Goal: Information Seeking & Learning: Obtain resource

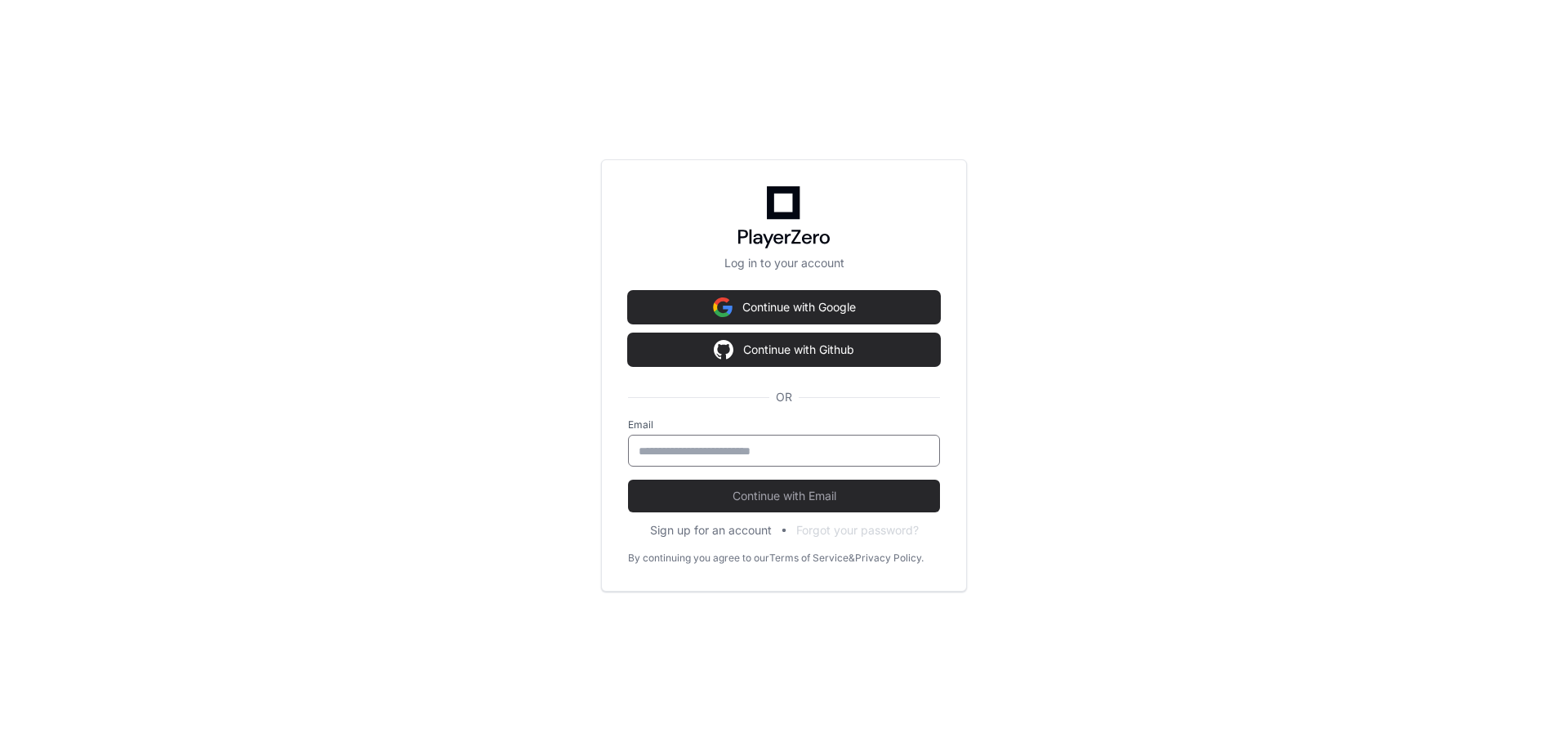
click at [757, 456] on input "email" at bounding box center [784, 450] width 291 height 16
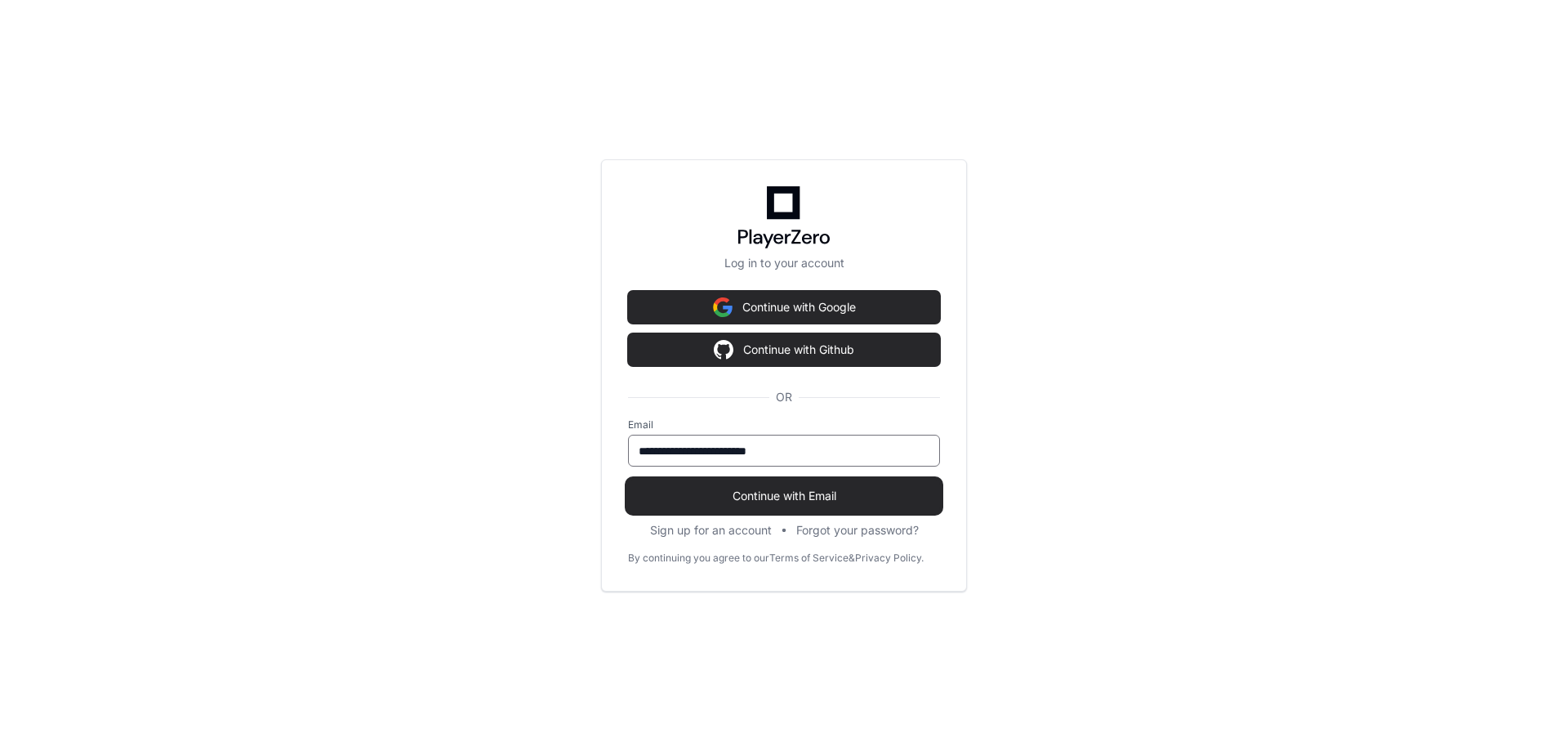
type input "**********"
click at [854, 501] on span "Continue with Email" at bounding box center [784, 495] width 312 height 16
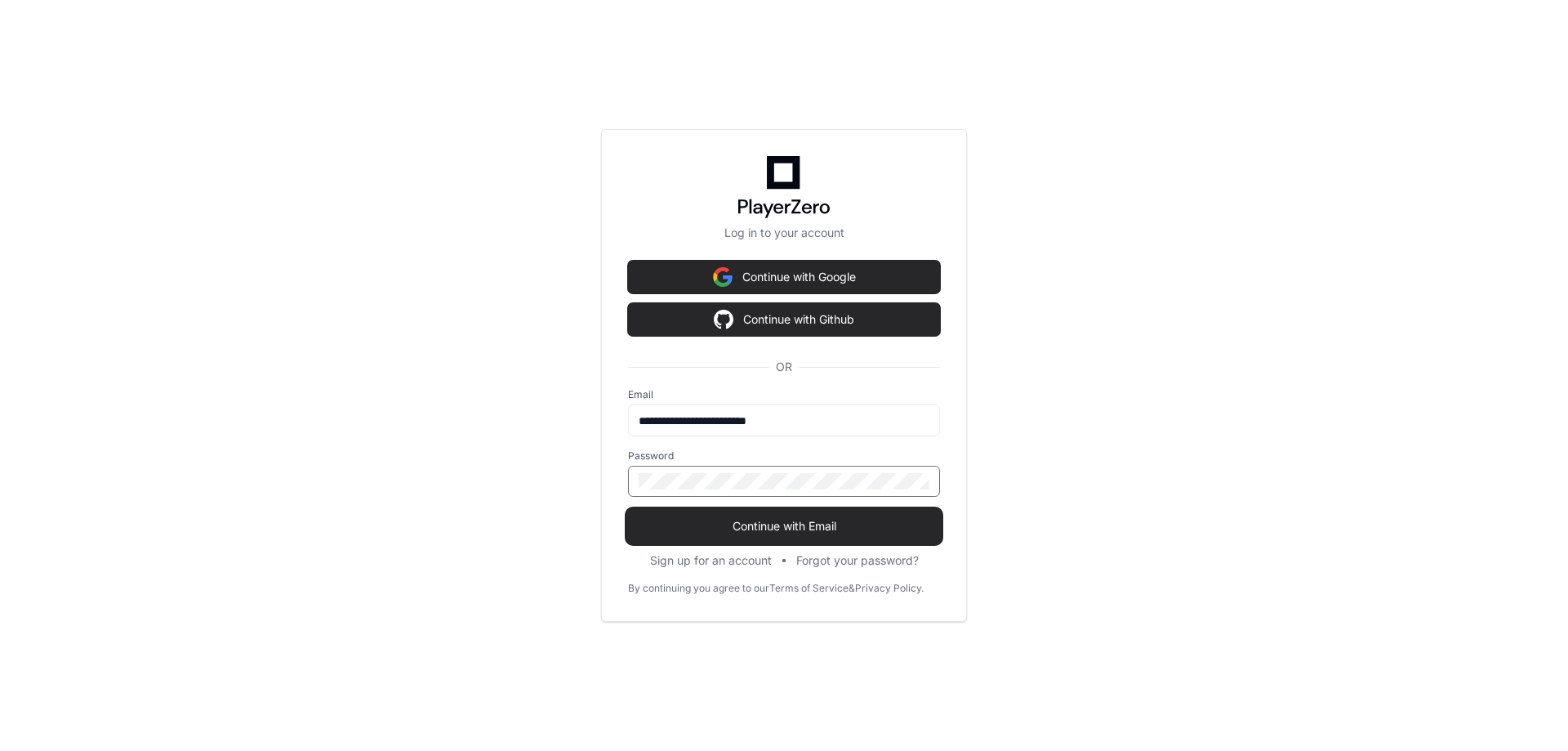
click at [817, 529] on span "Continue with Email" at bounding box center [784, 526] width 312 height 16
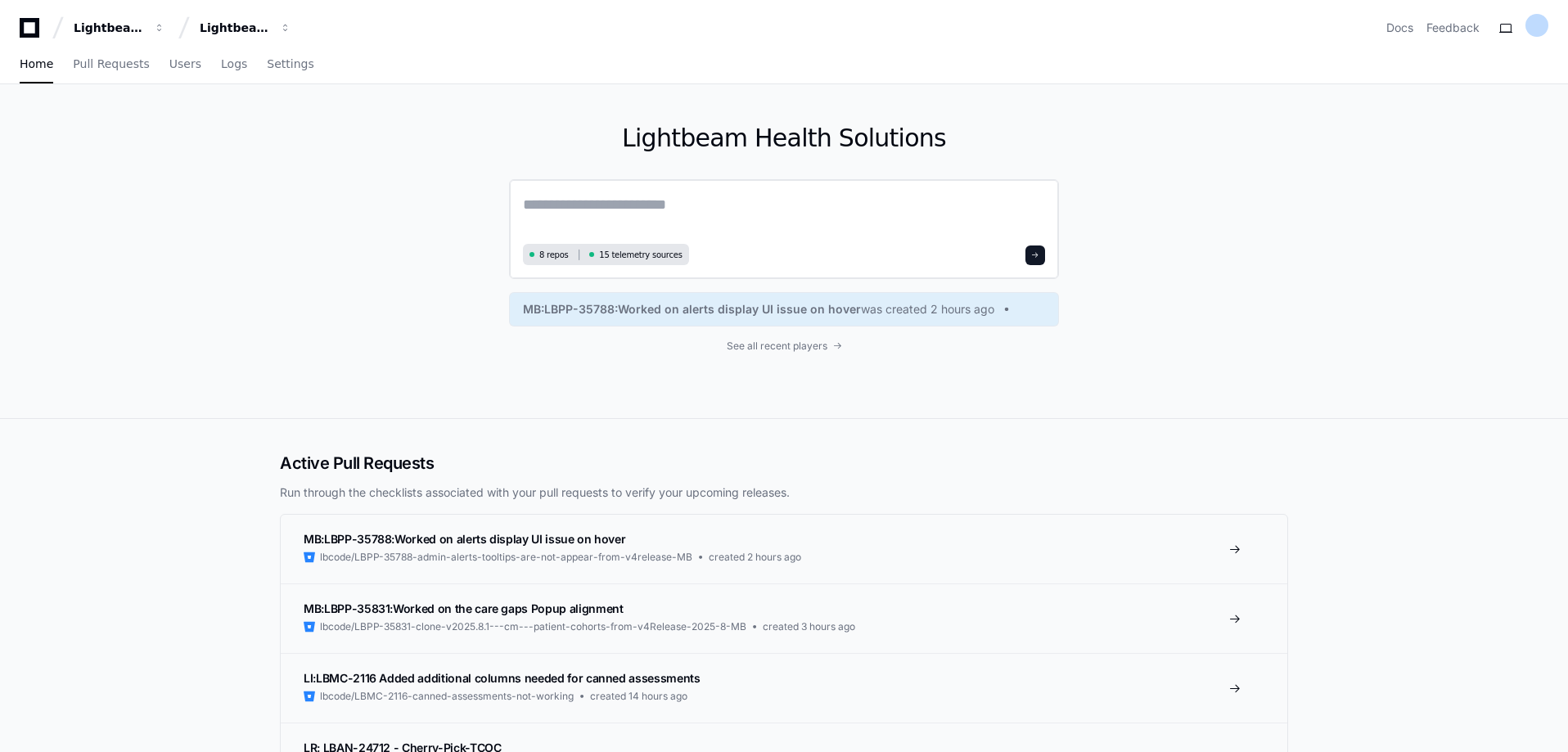
click at [602, 208] on textarea at bounding box center [784, 216] width 522 height 46
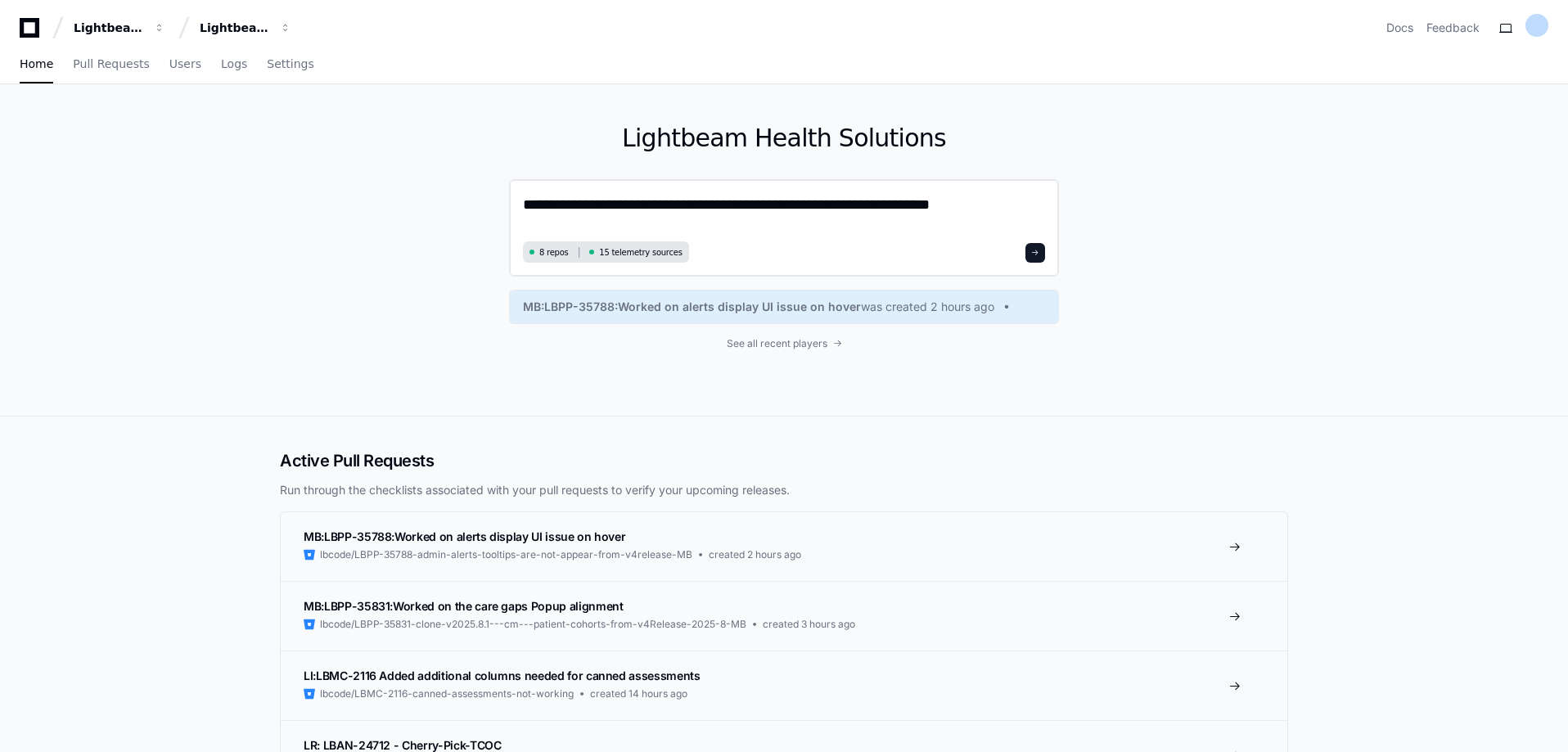
type textarea "**********"
click at [1035, 250] on span at bounding box center [1034, 252] width 9 height 9
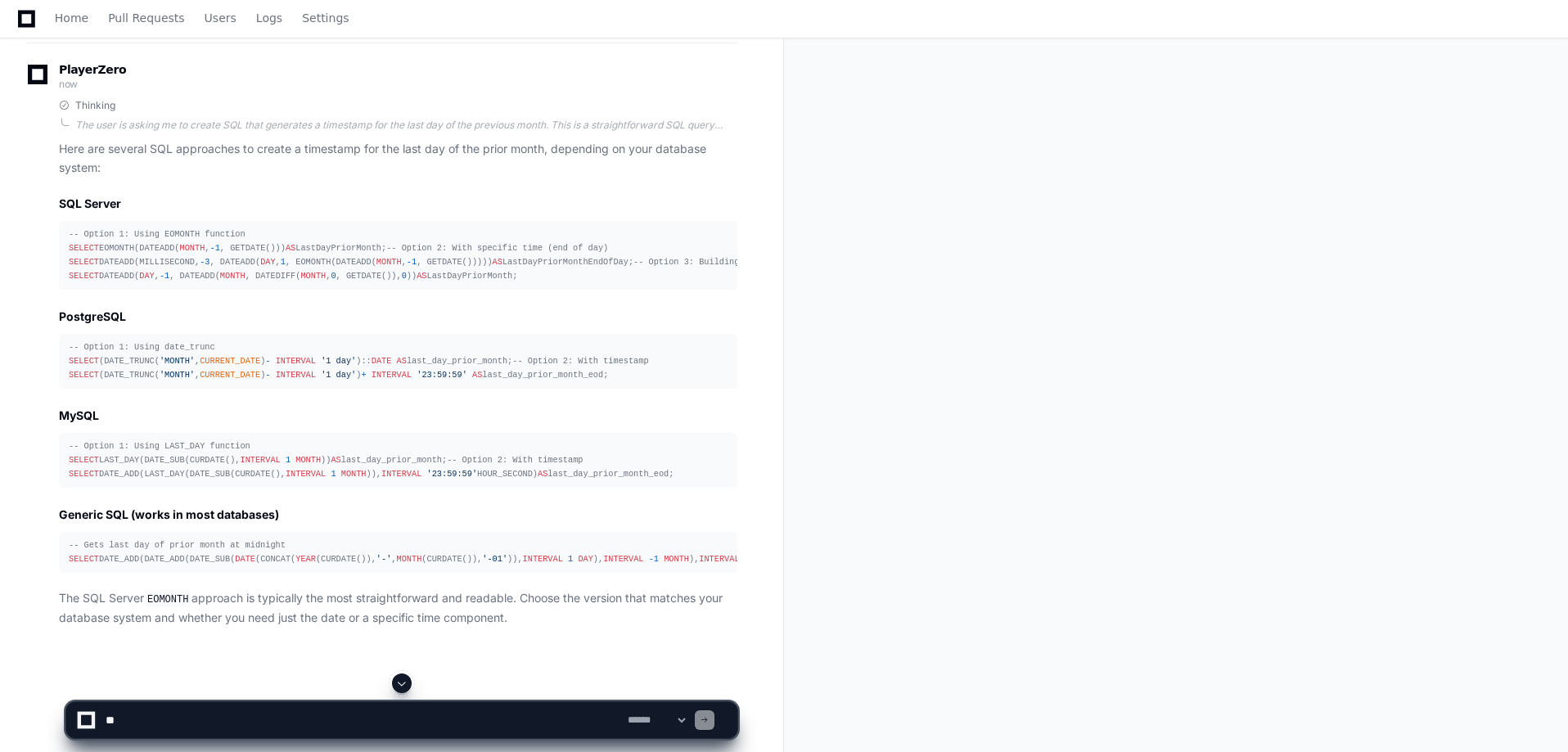
scroll to position [246, 0]
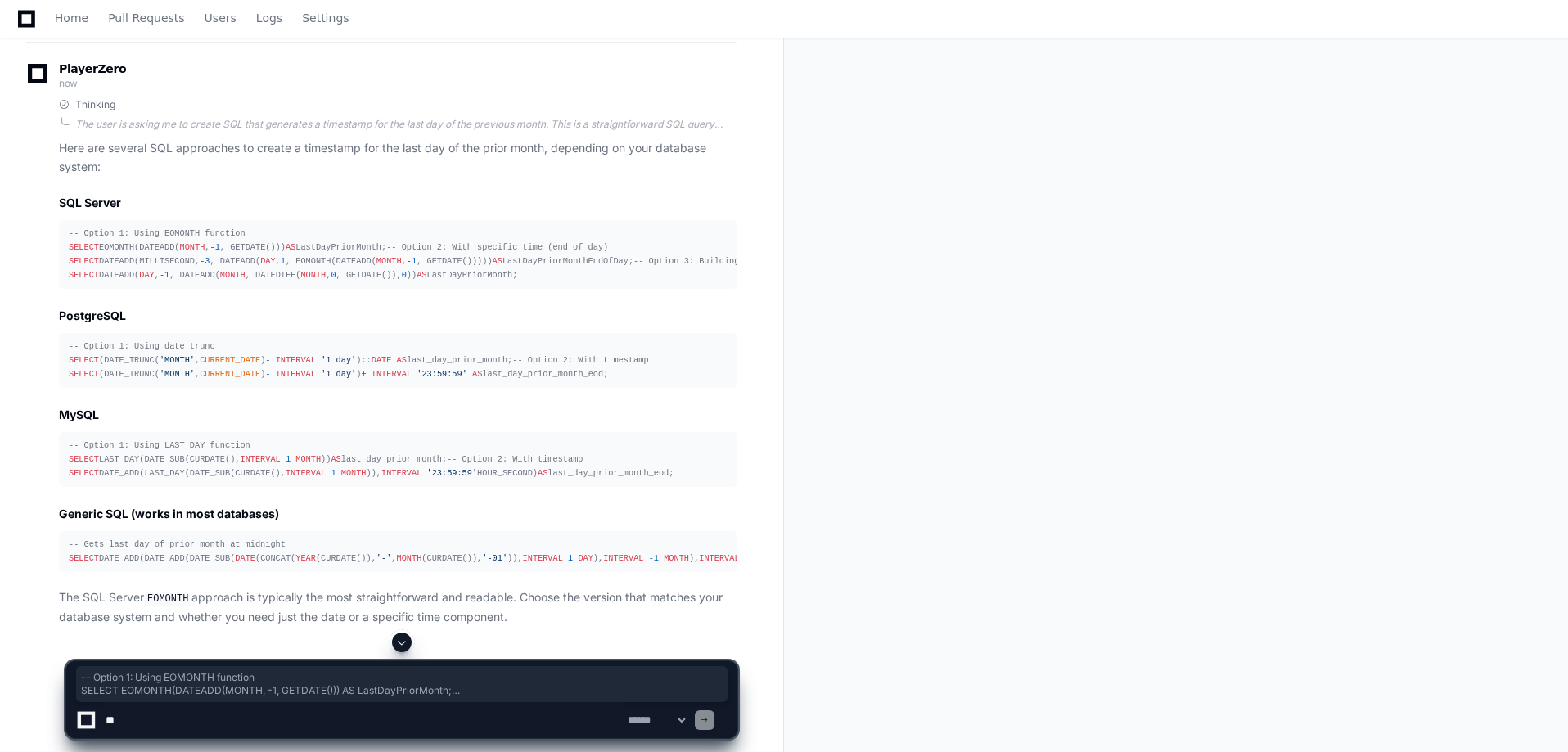
drag, startPoint x: 511, startPoint y: 333, endPoint x: 64, endPoint y: 234, distance: 457.8
click at [64, 234] on pre "-- Option 1: Using EOMONTH function SELECT EOMONTH(DATEADD( MONTH , -1 , GETDAT…" at bounding box center [397, 254] width 678 height 69
copy div "-- Option 1: Using EOMONTH function SELECT EOMONTH(DATEADD( MONTH , -1 , GETDAT…"
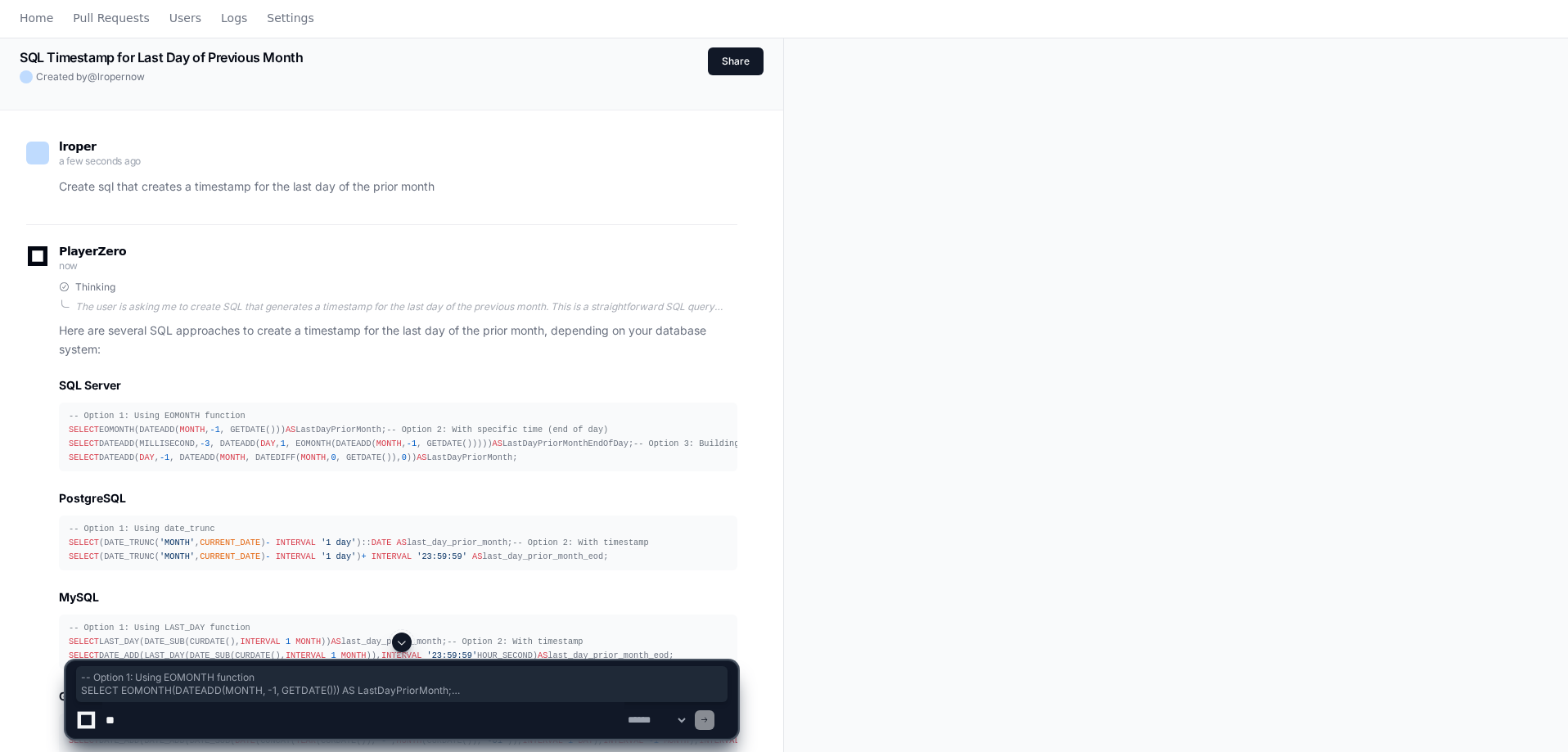
scroll to position [0, 0]
